Goal: Information Seeking & Learning: Learn about a topic

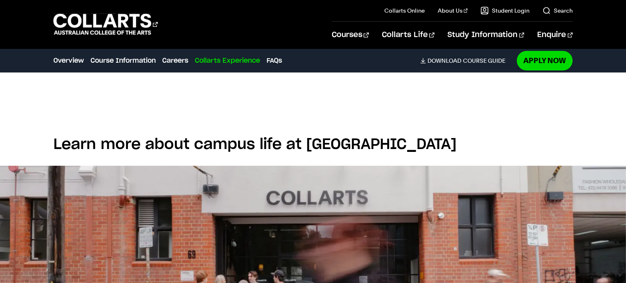
scroll to position [1507, 0]
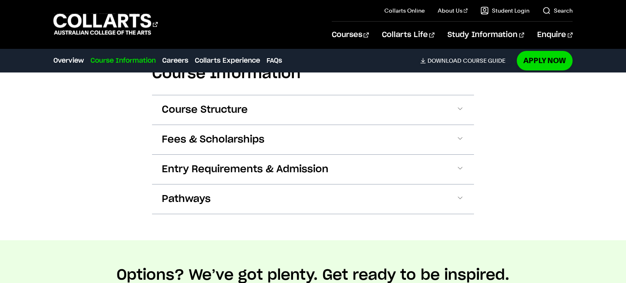
scroll to position [905, 0]
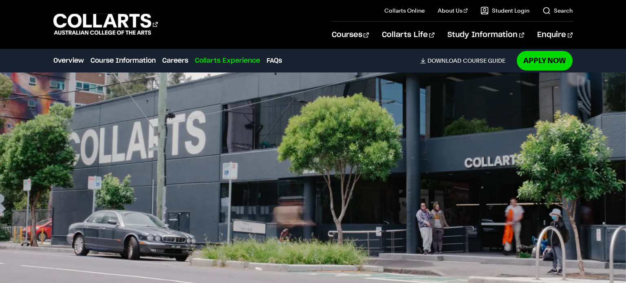
scroll to position [1596, 0]
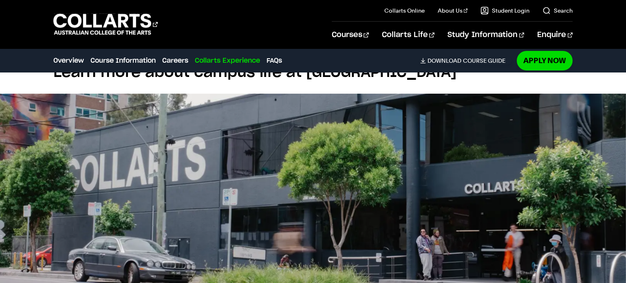
scroll to position [1577, 0]
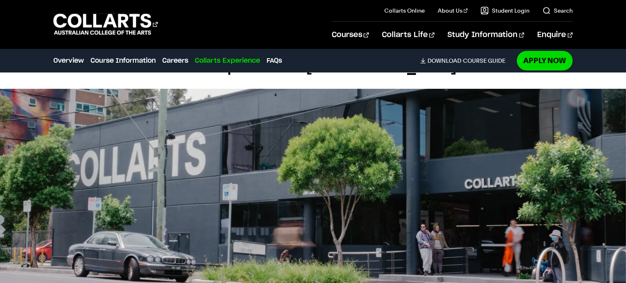
click at [323, 201] on img at bounding box center [313, 199] width 626 height 220
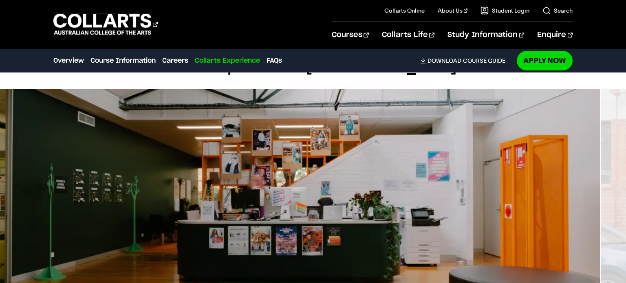
click at [294, 207] on img at bounding box center [287, 199] width 626 height 220
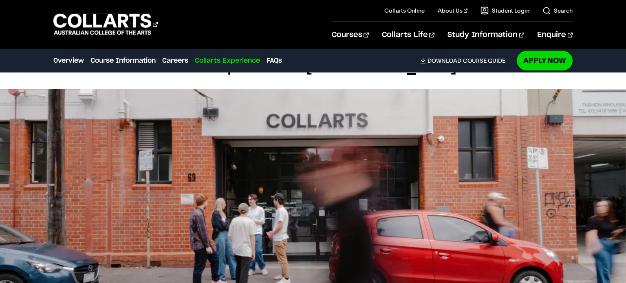
click at [243, 194] on img at bounding box center [313, 199] width 626 height 220
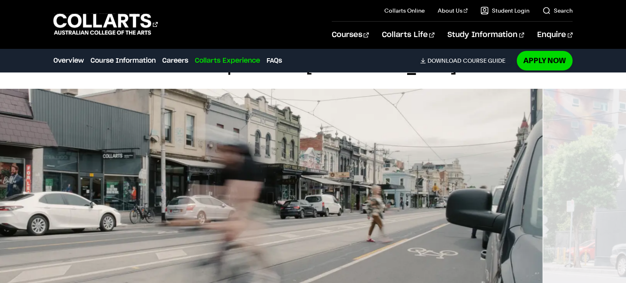
click at [275, 188] on img at bounding box center [229, 199] width 626 height 220
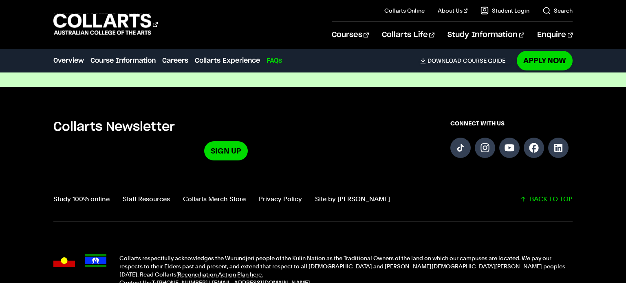
scroll to position [2948, 0]
